Goal: Find specific page/section: Find specific page/section

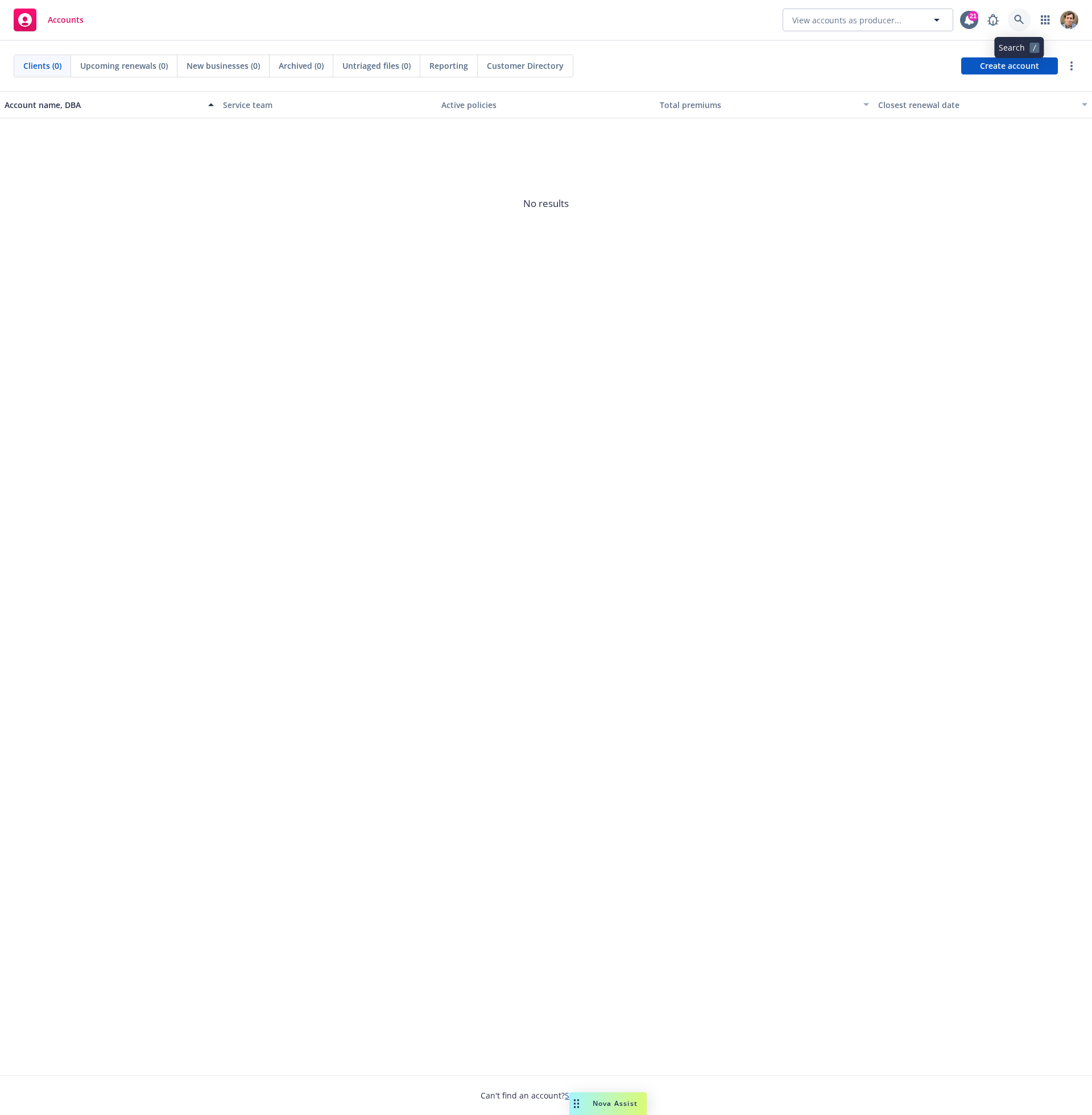
click at [1025, 22] on link at bounding box center [1019, 20] width 23 height 23
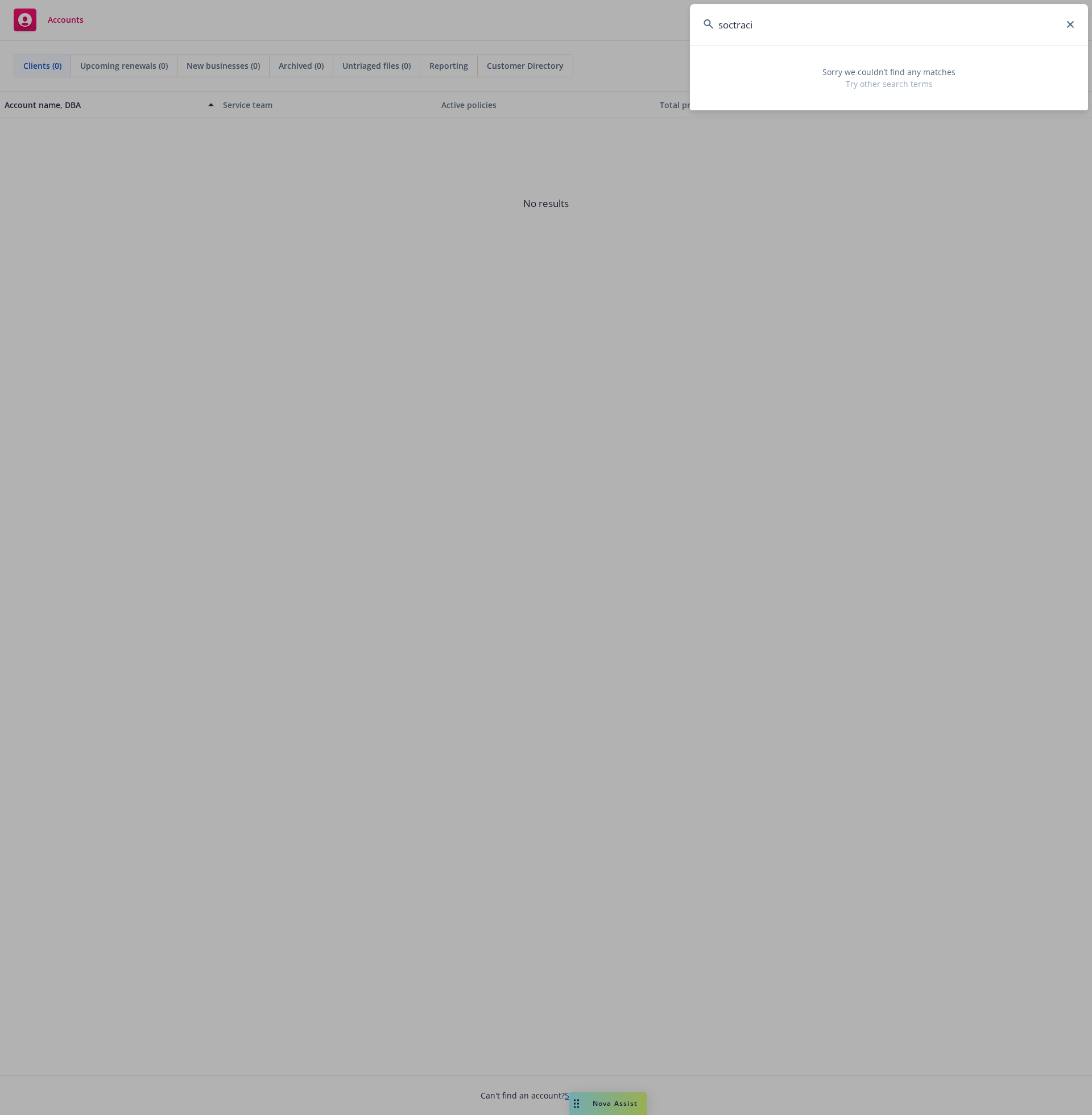
type input "soctrac"
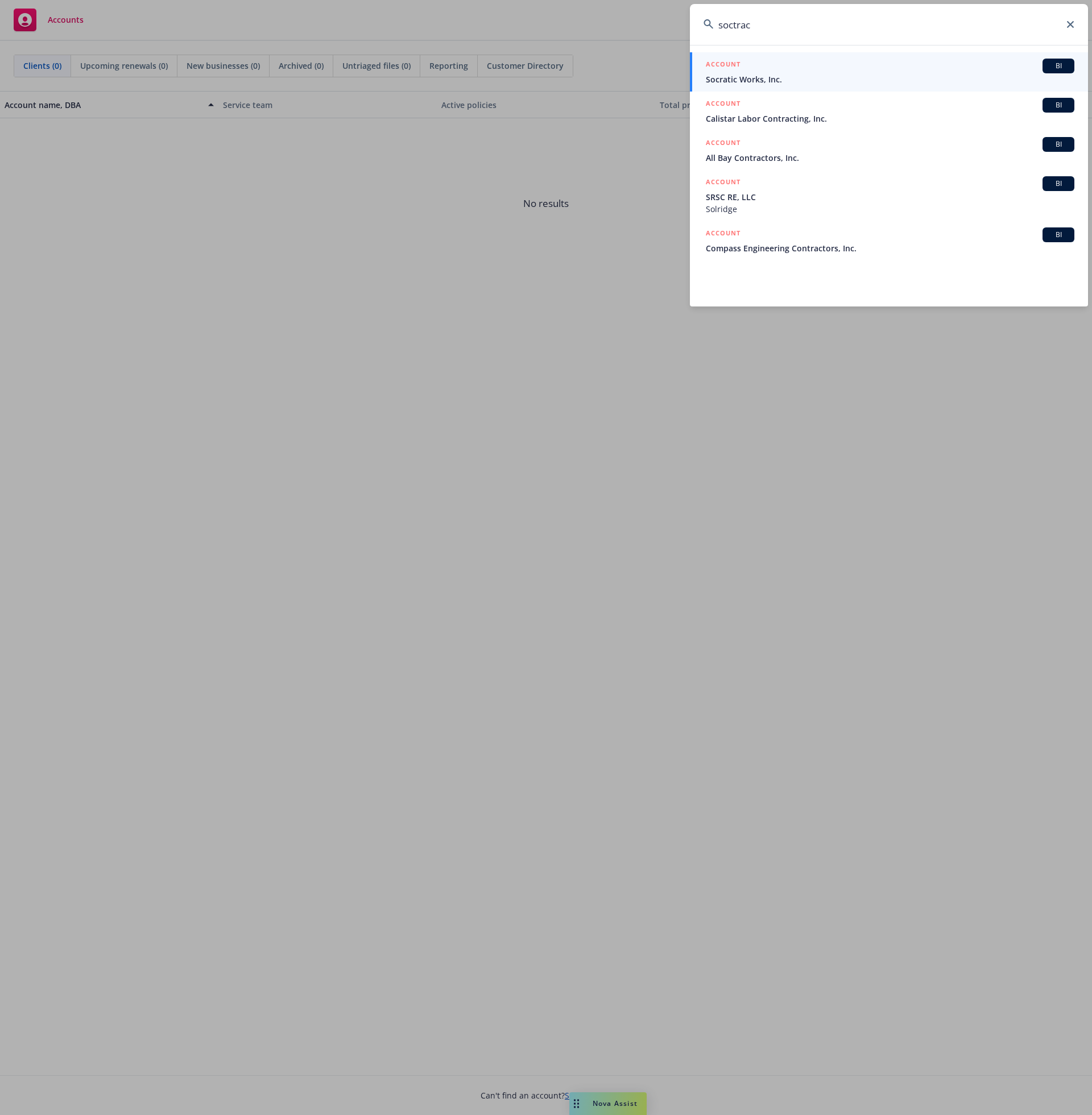
click at [950, 76] on span "Socratic Works, Inc." at bounding box center [890, 80] width 369 height 12
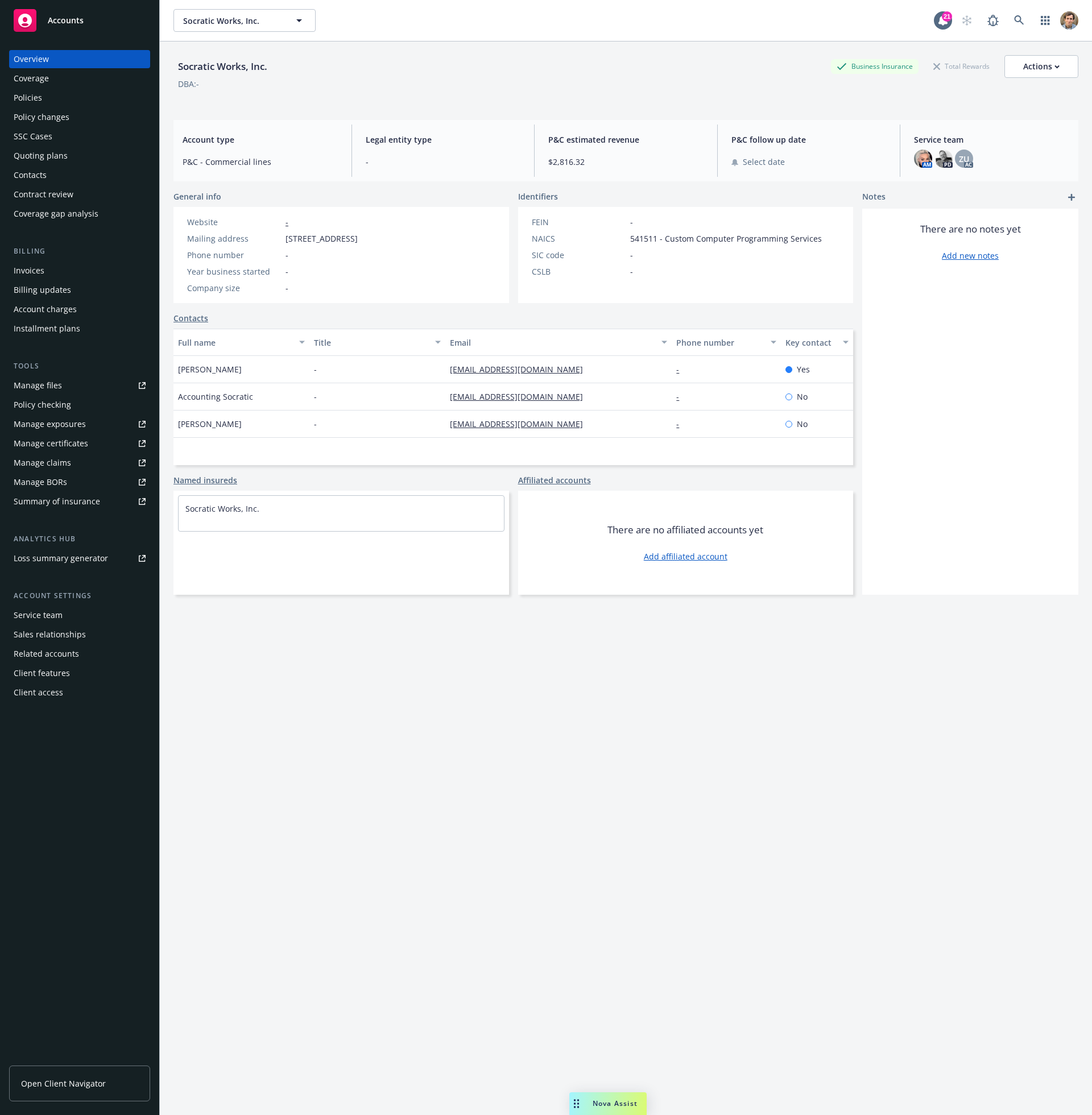
click at [79, 103] on div "Policies" at bounding box center [79, 97] width 132 height 18
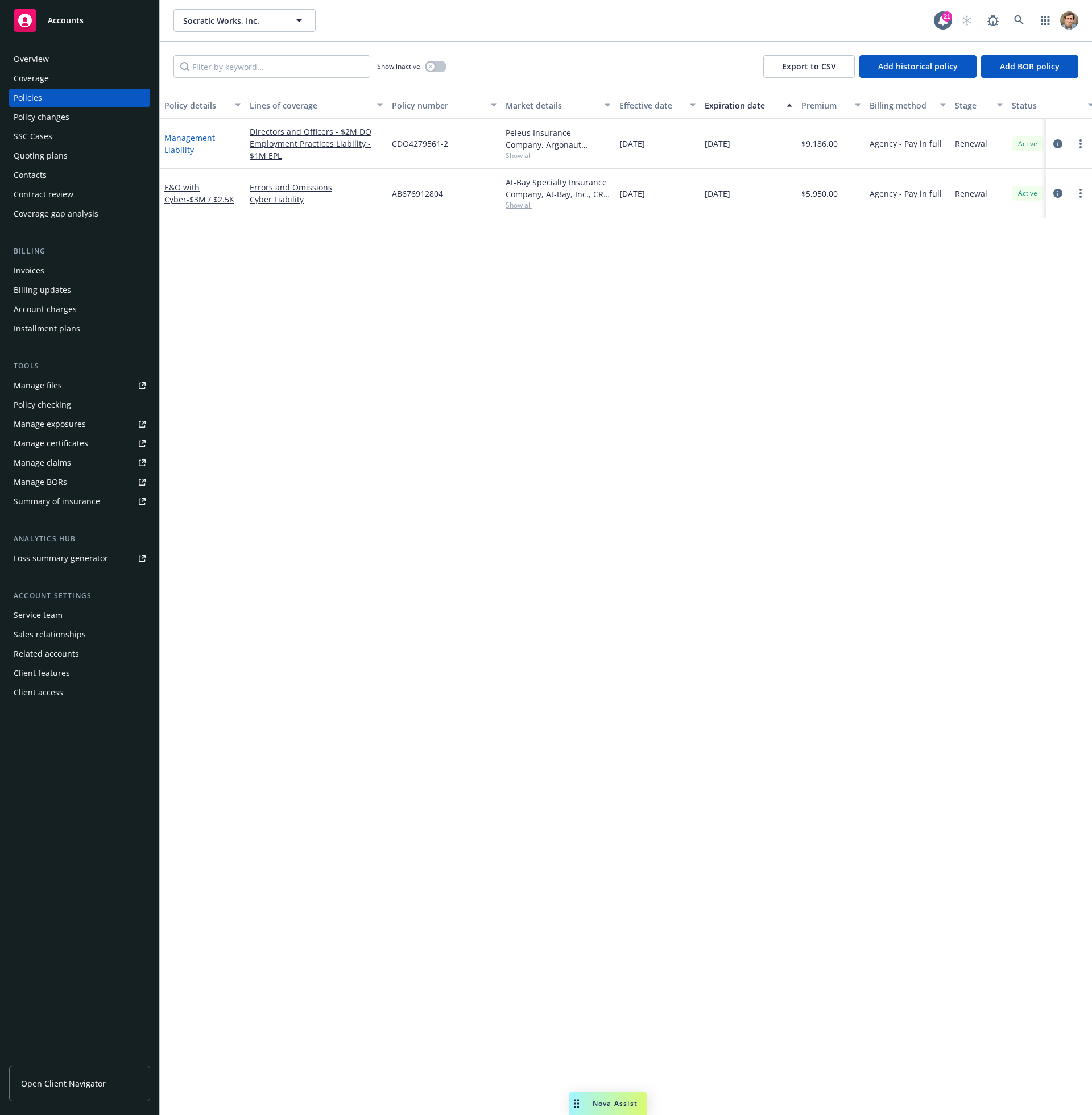
click at [193, 142] on link "Management Liability" at bounding box center [189, 144] width 51 height 23
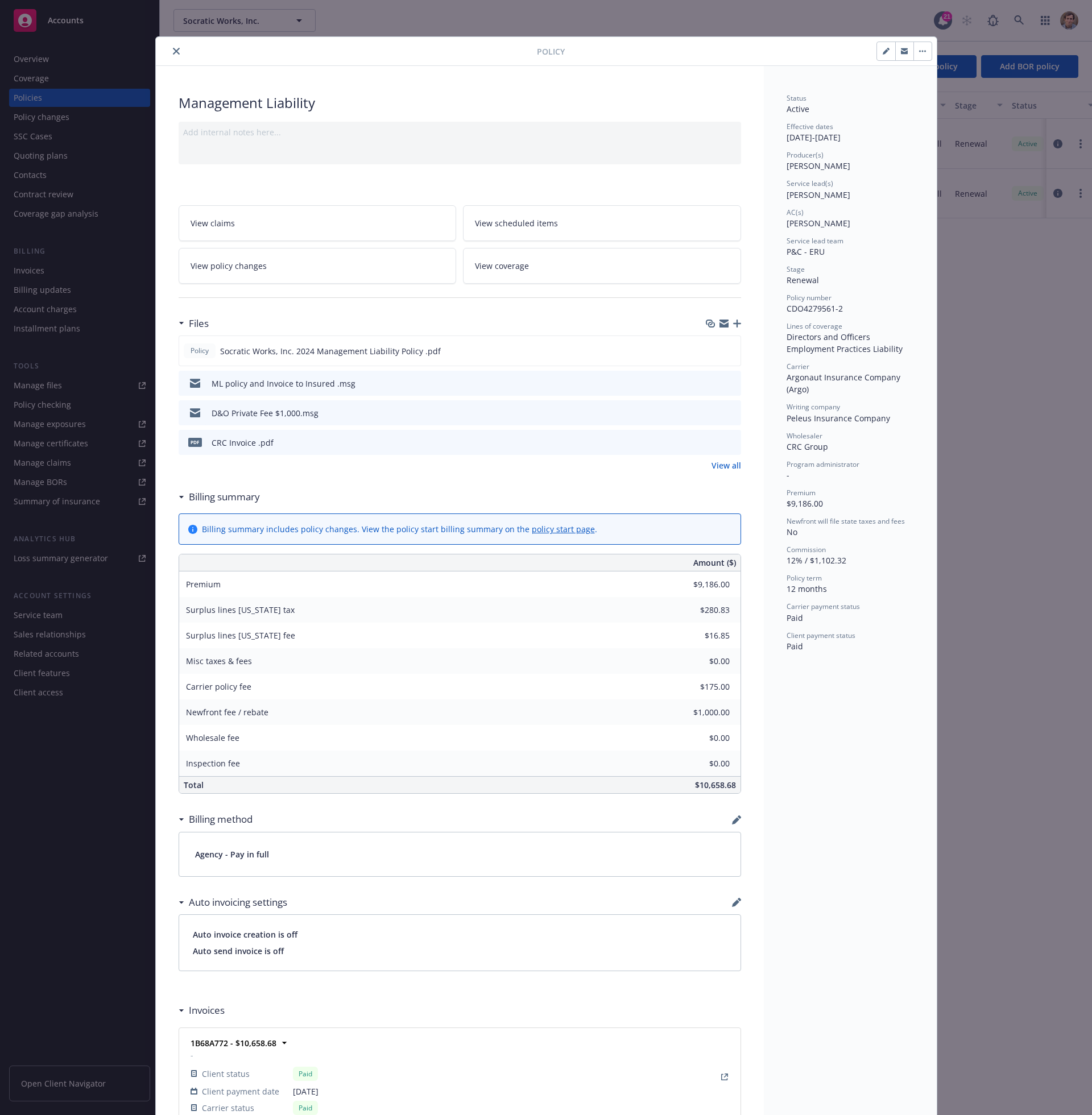
click at [175, 53] on icon "close" at bounding box center [176, 51] width 7 height 7
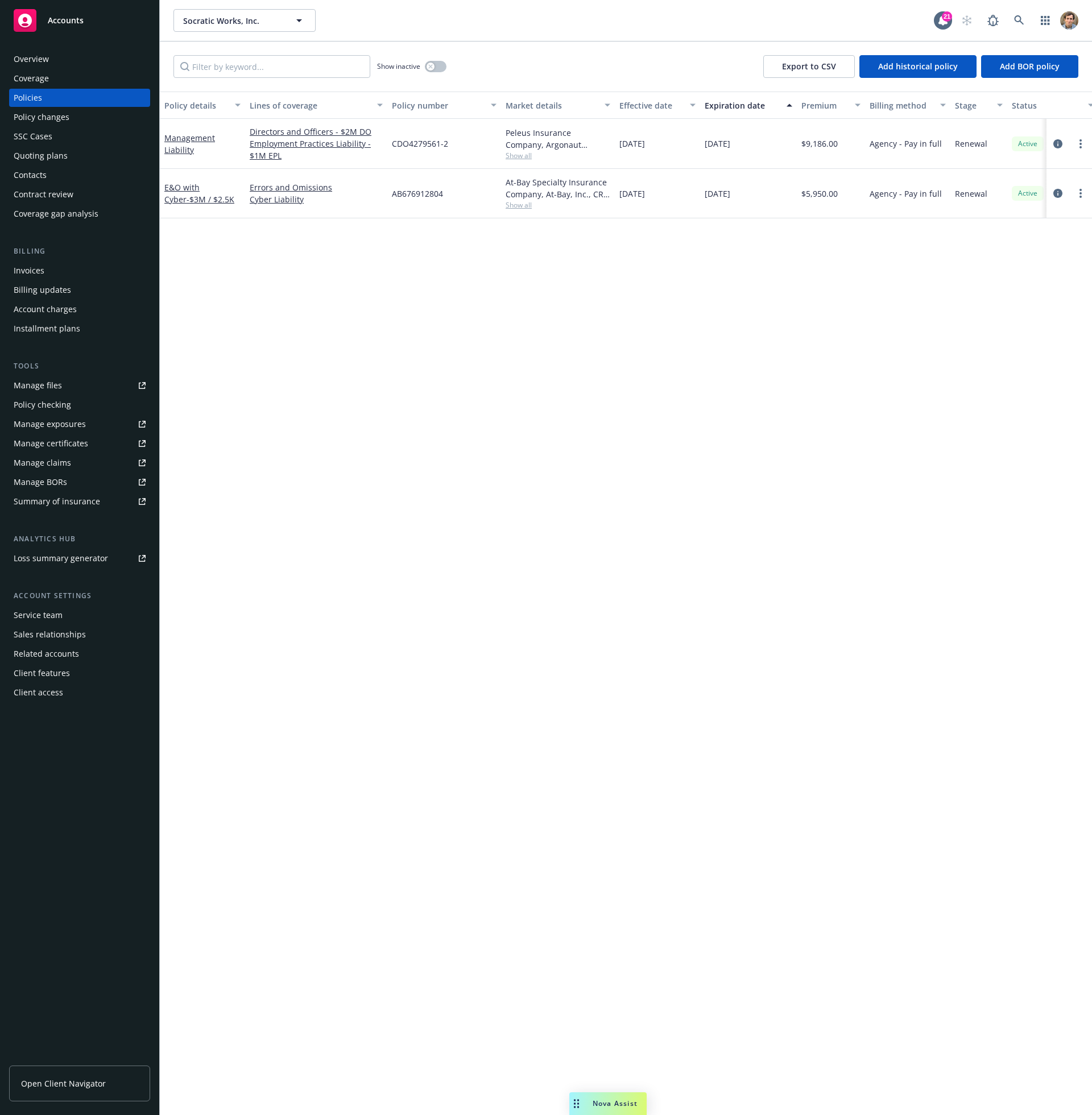
click at [467, 1] on div "Socratic Works, Inc. Socratic Works, Inc. 21" at bounding box center [626, 20] width 932 height 41
